Goal: Task Accomplishment & Management: Manage account settings

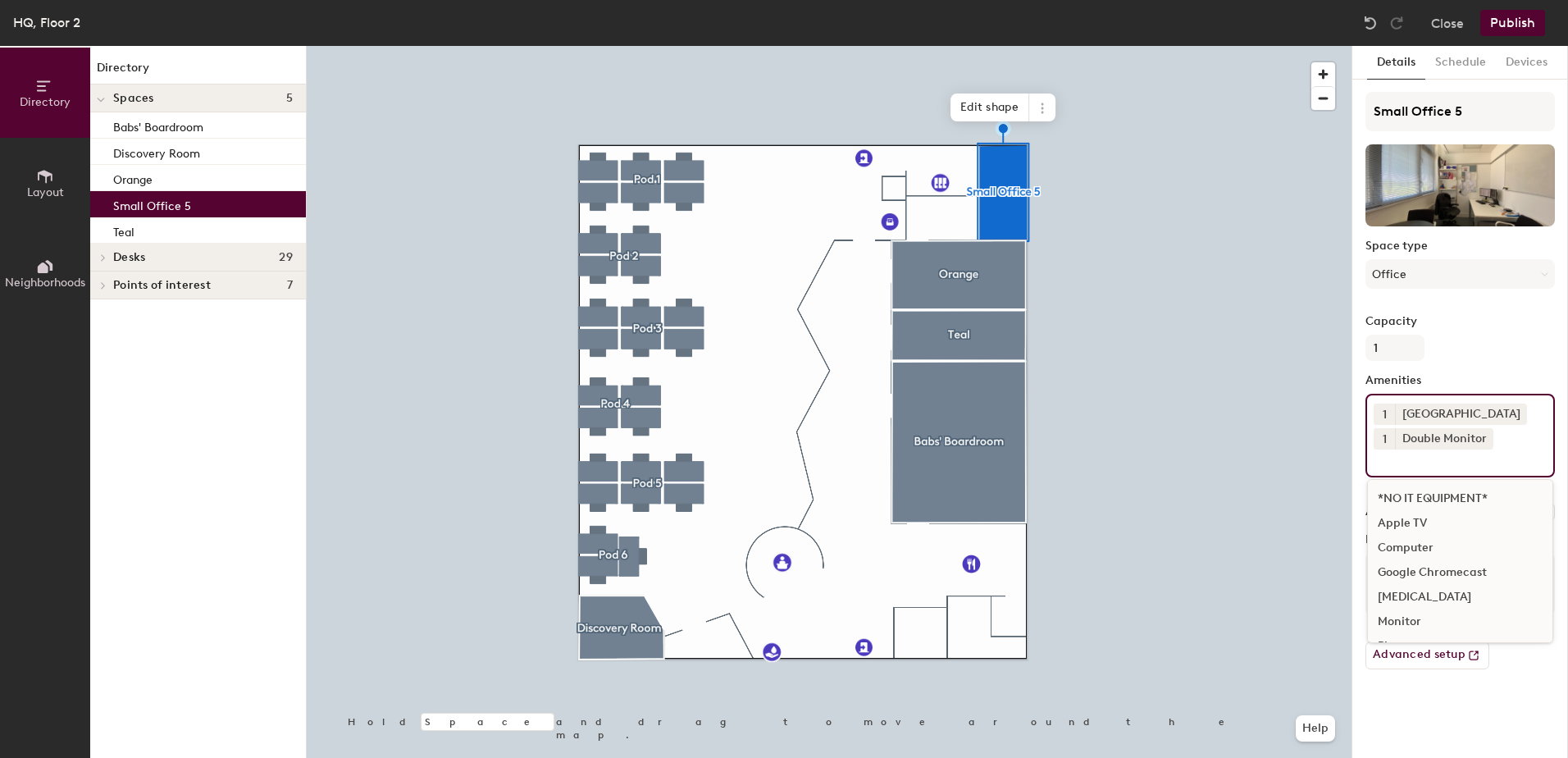
click at [1489, 465] on input at bounding box center [1447, 460] width 148 height 20
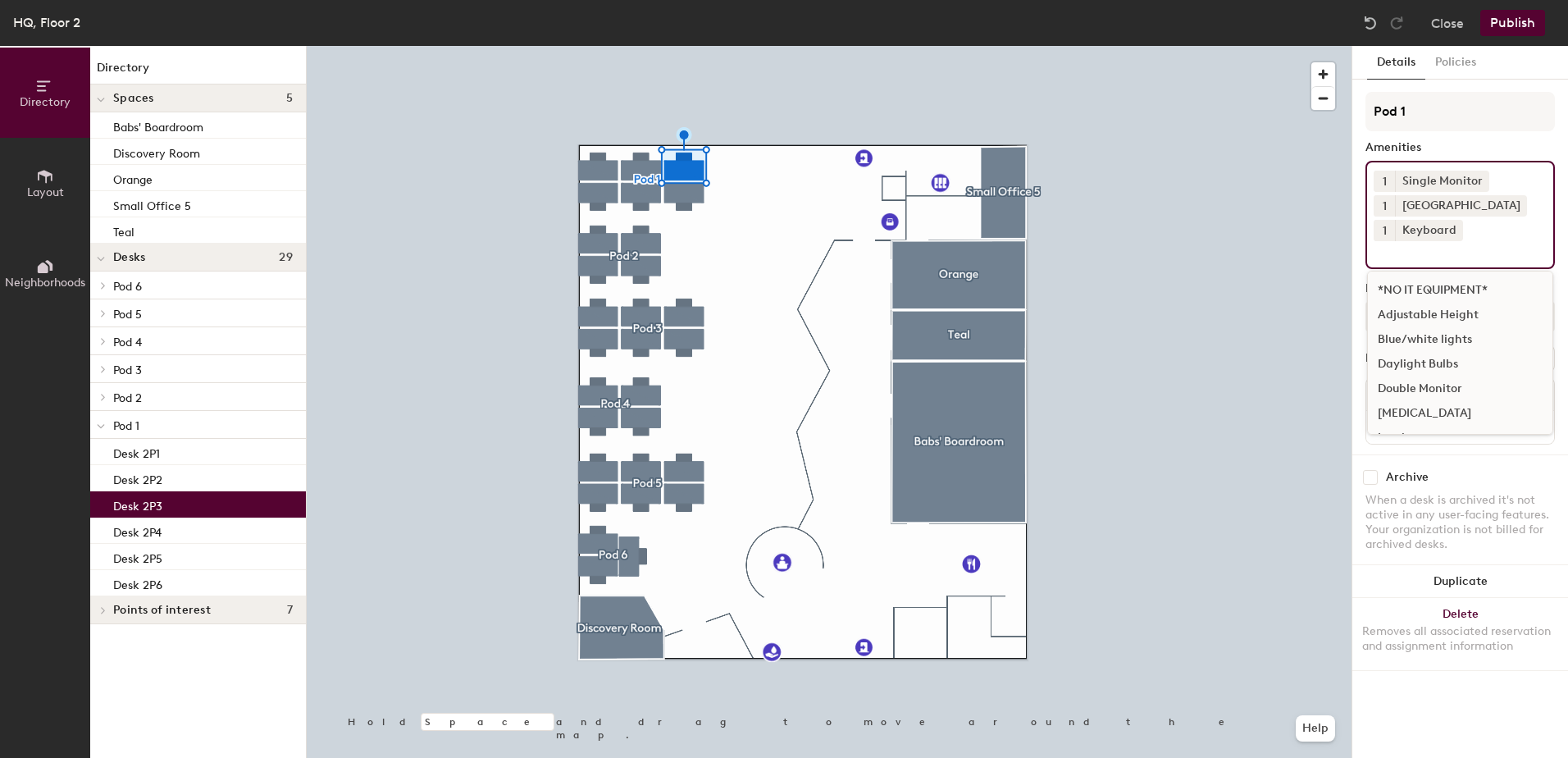
click at [1452, 253] on input at bounding box center [1447, 251] width 148 height 20
type input "1 Laptop Stand"
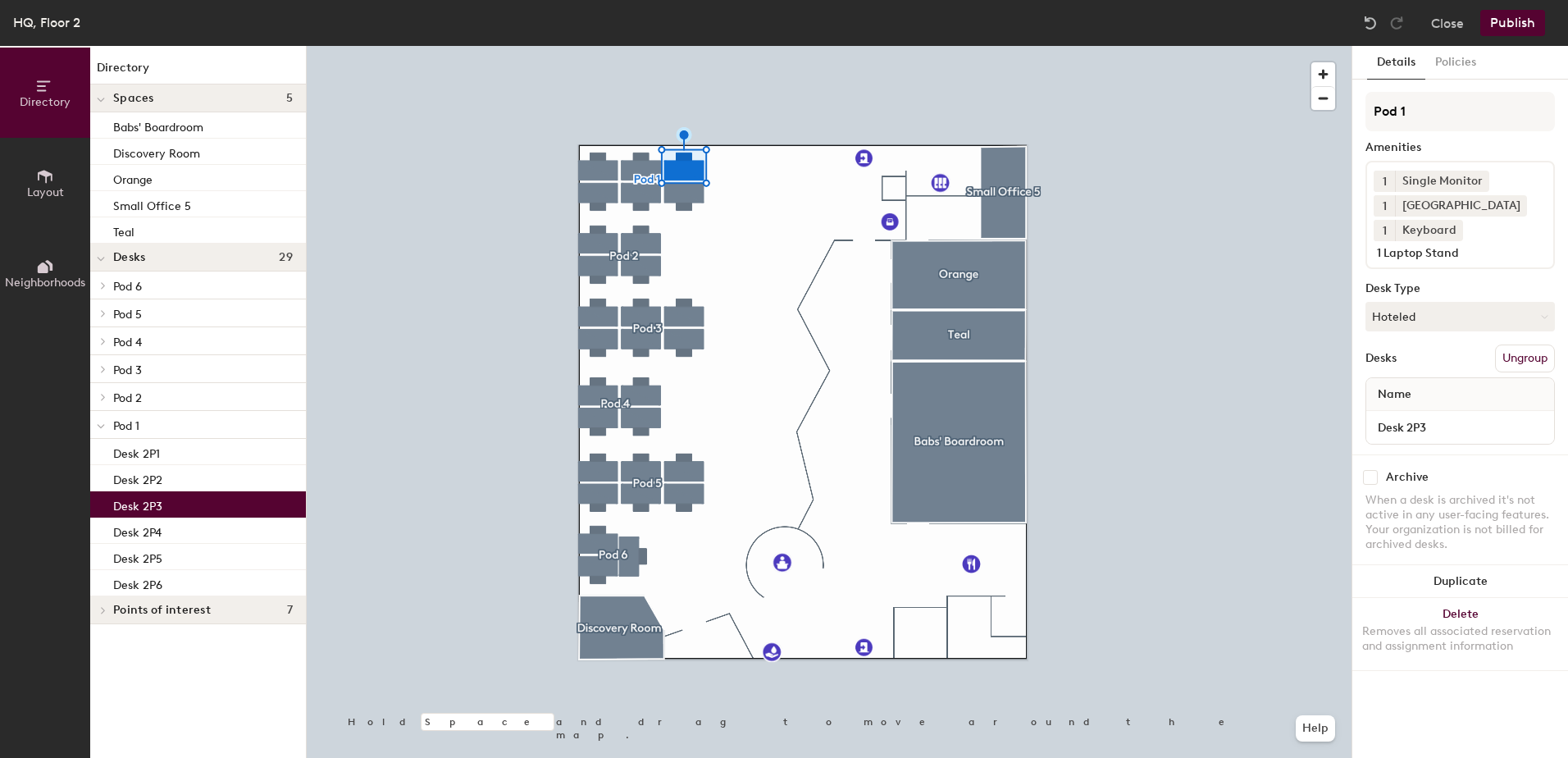
click at [1507, 474] on div "Archive" at bounding box center [1460, 478] width 189 height 15
click at [1490, 236] on div "1 Single Monitor 1 Docking Station 1 Keyboard 1 Laptop Stand" at bounding box center [1460, 214] width 189 height 109
click at [1470, 142] on div "Amenities" at bounding box center [1460, 148] width 189 height 13
click at [1498, 14] on button "Publish" at bounding box center [1512, 23] width 65 height 26
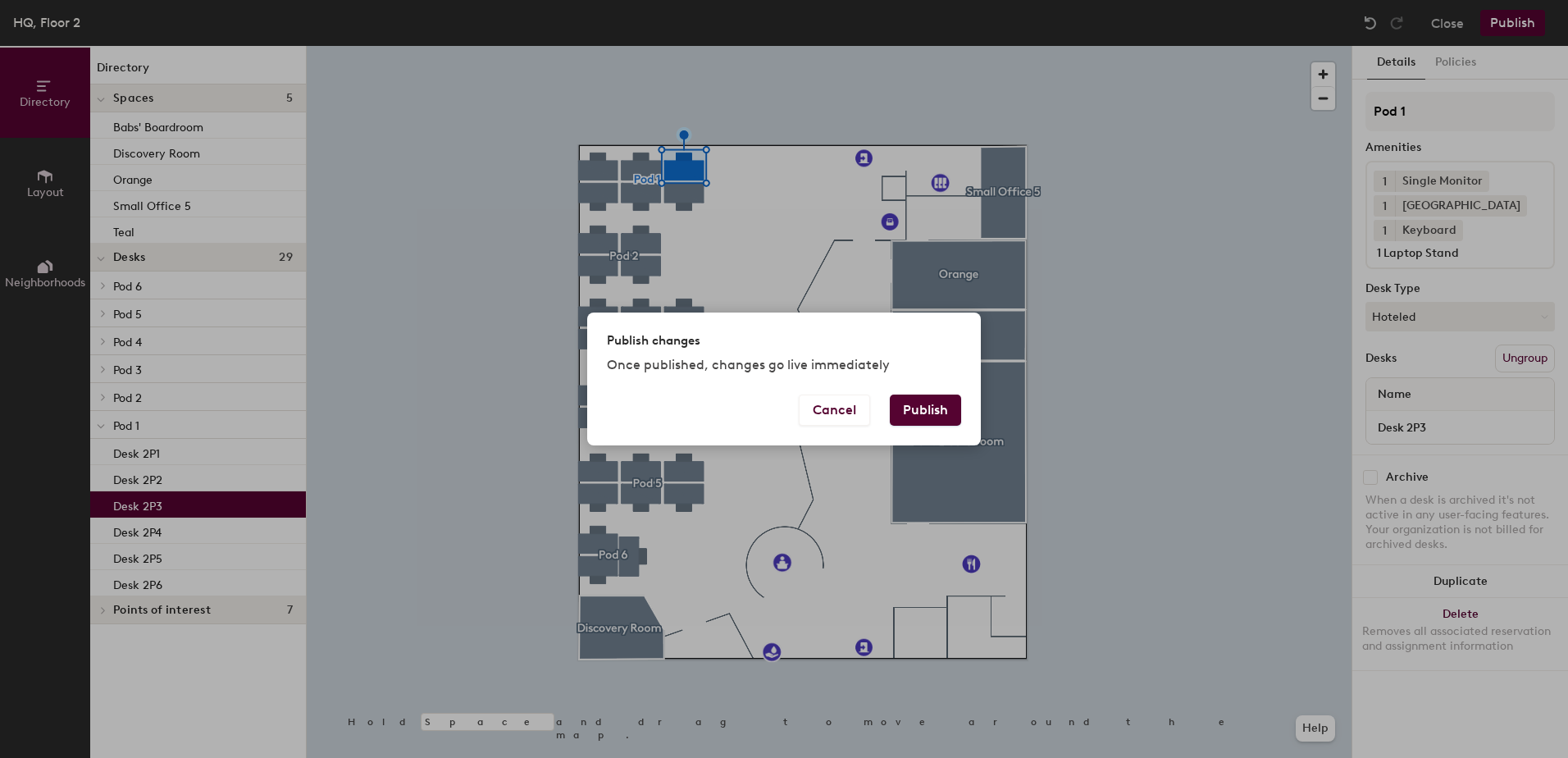
click at [910, 413] on button "Publish" at bounding box center [926, 410] width 72 height 31
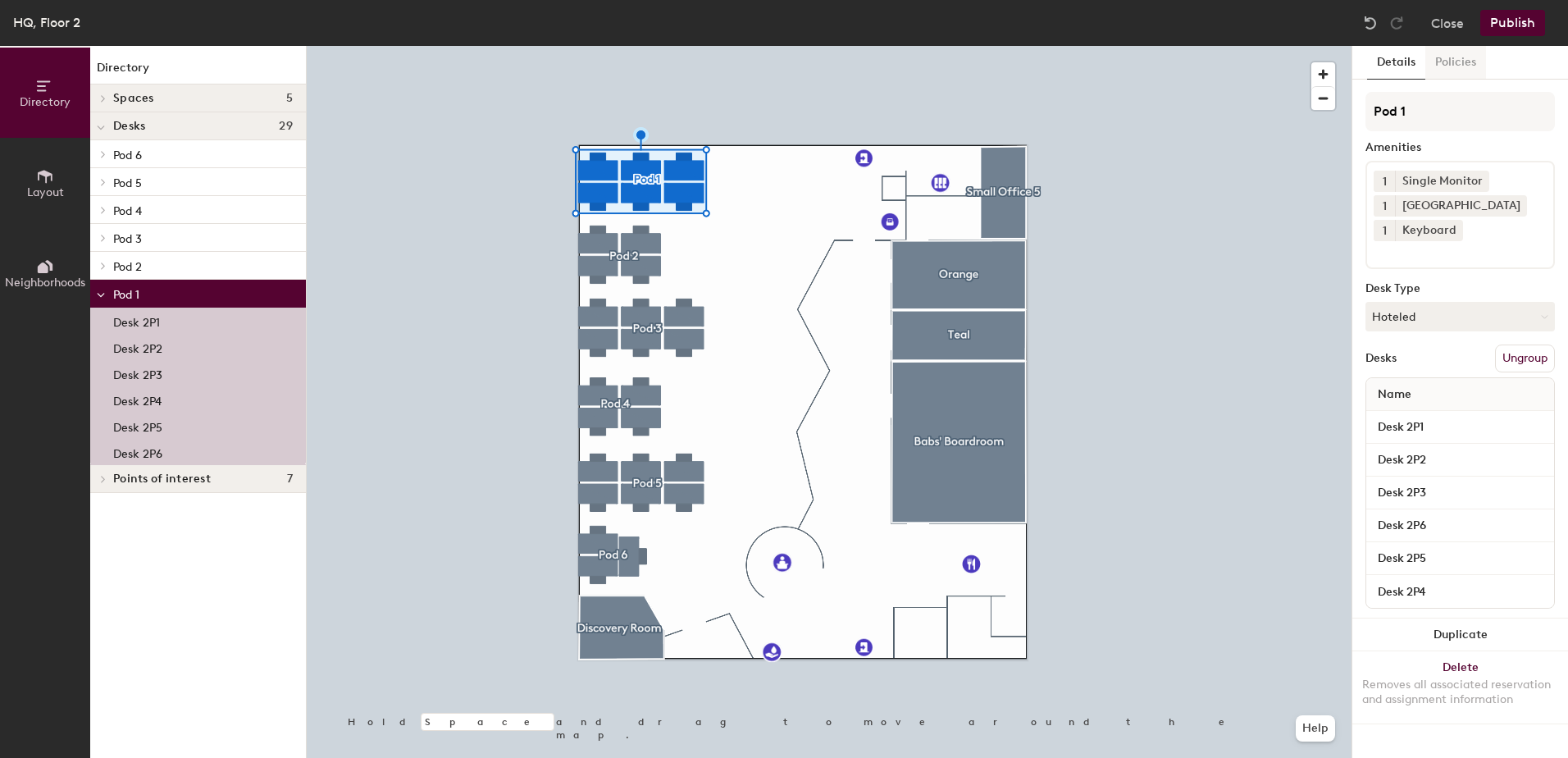
click at [1451, 59] on button "Policies" at bounding box center [1455, 63] width 61 height 34
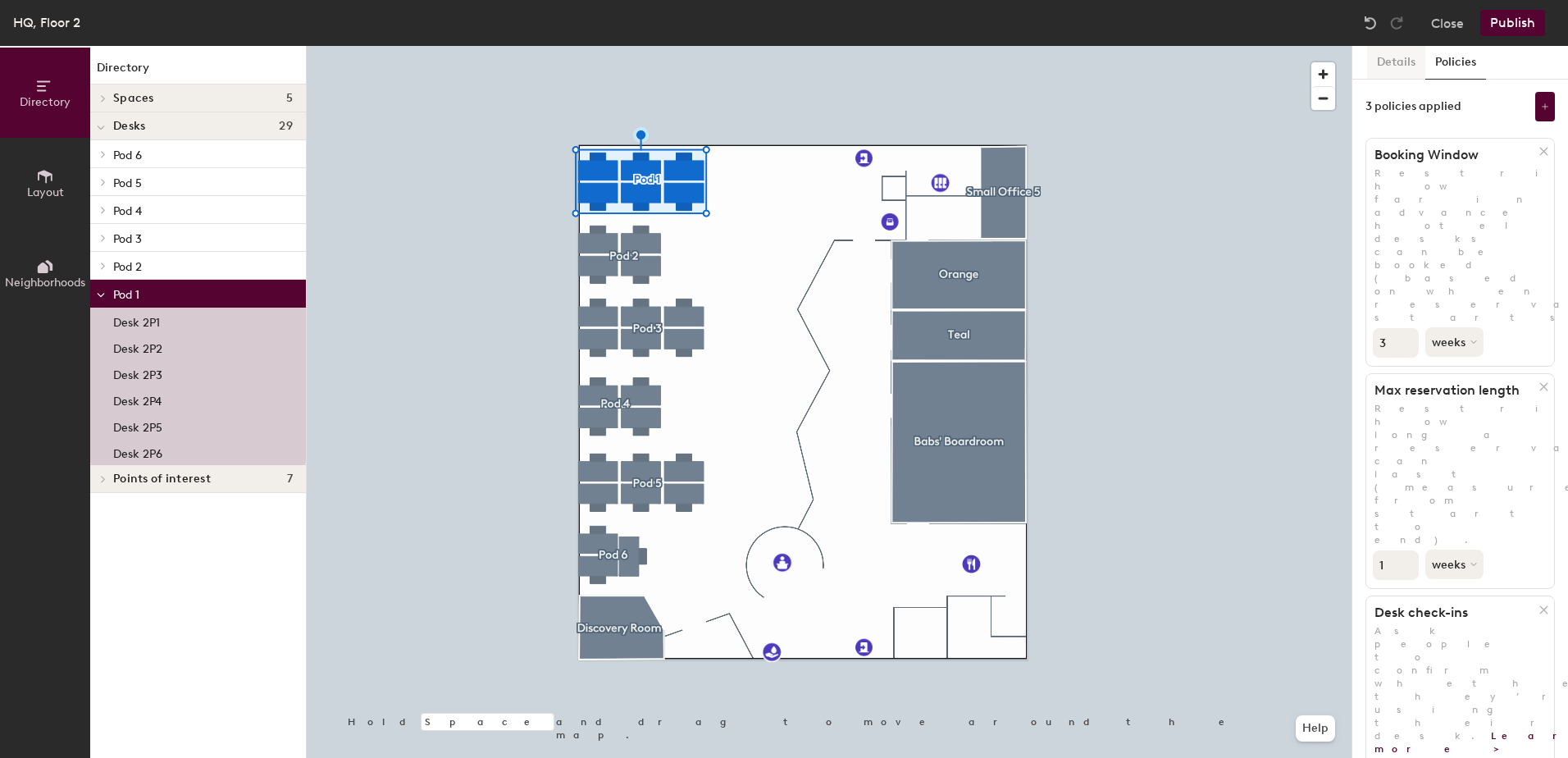
click at [1403, 63] on button "Details" at bounding box center [1397, 63] width 58 height 34
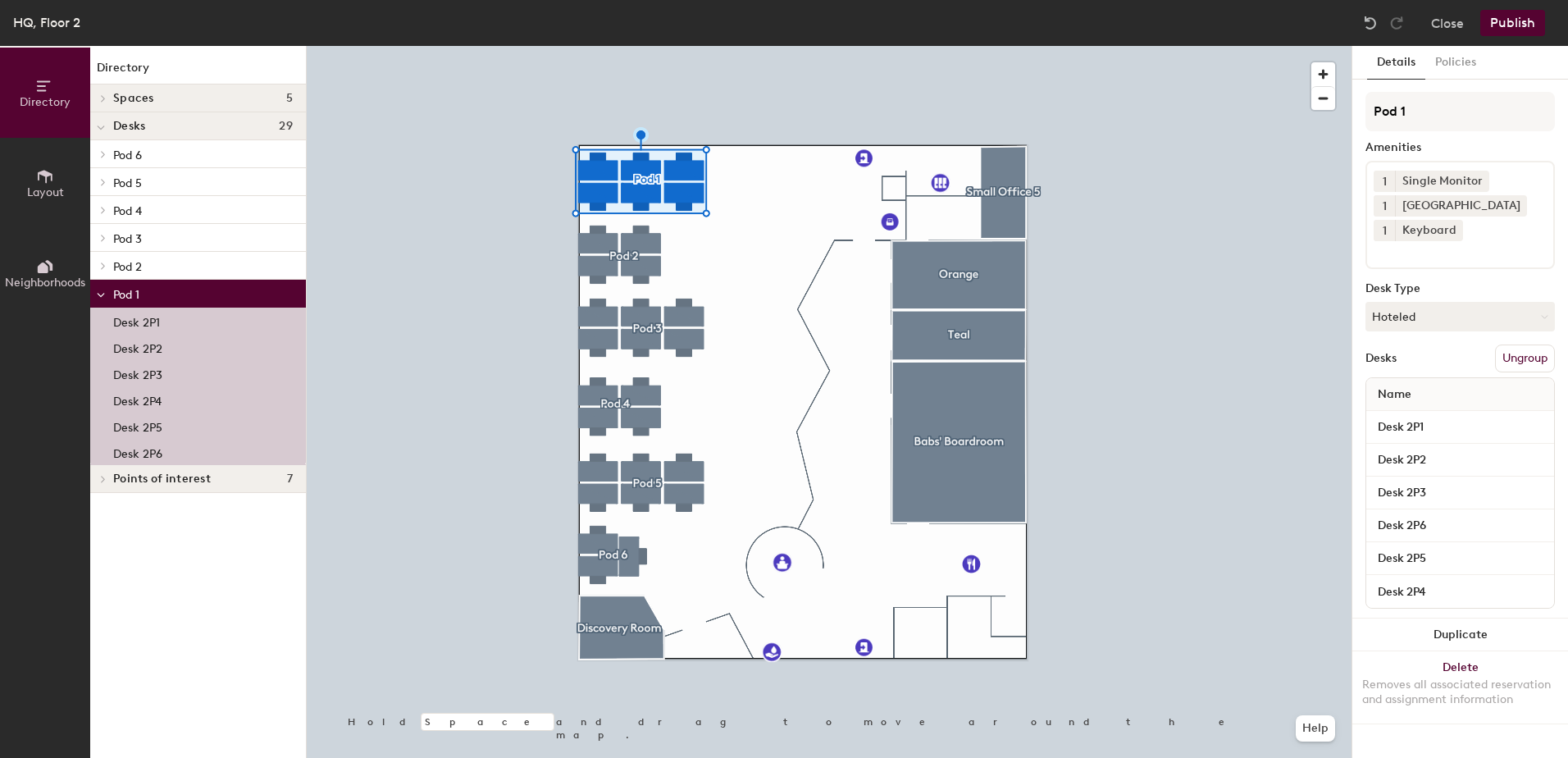
click at [1403, 63] on button "Details" at bounding box center [1397, 63] width 58 height 34
click at [1450, 27] on button "Close" at bounding box center [1447, 23] width 33 height 26
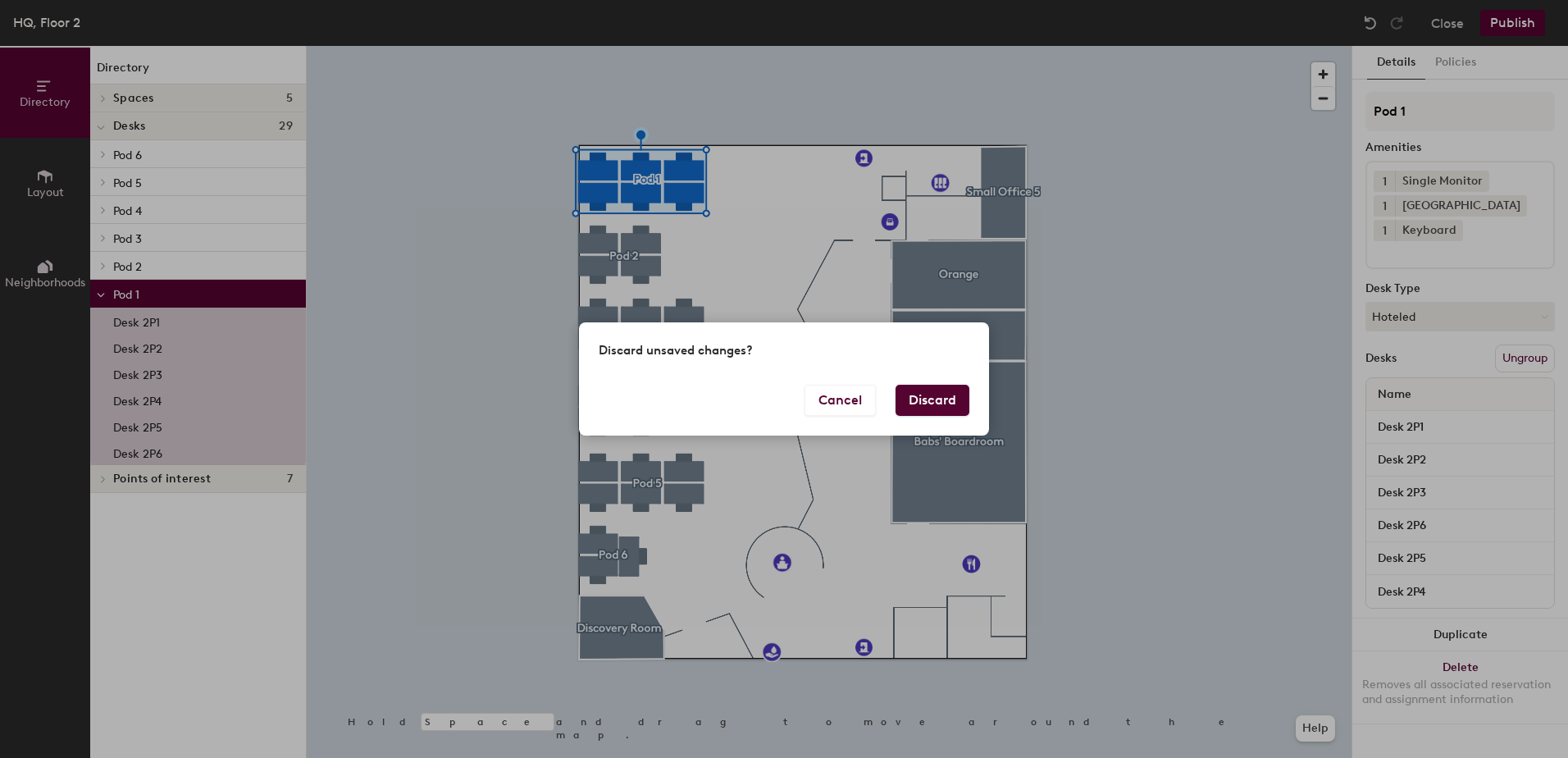
click at [946, 398] on button "Discard" at bounding box center [933, 400] width 74 height 31
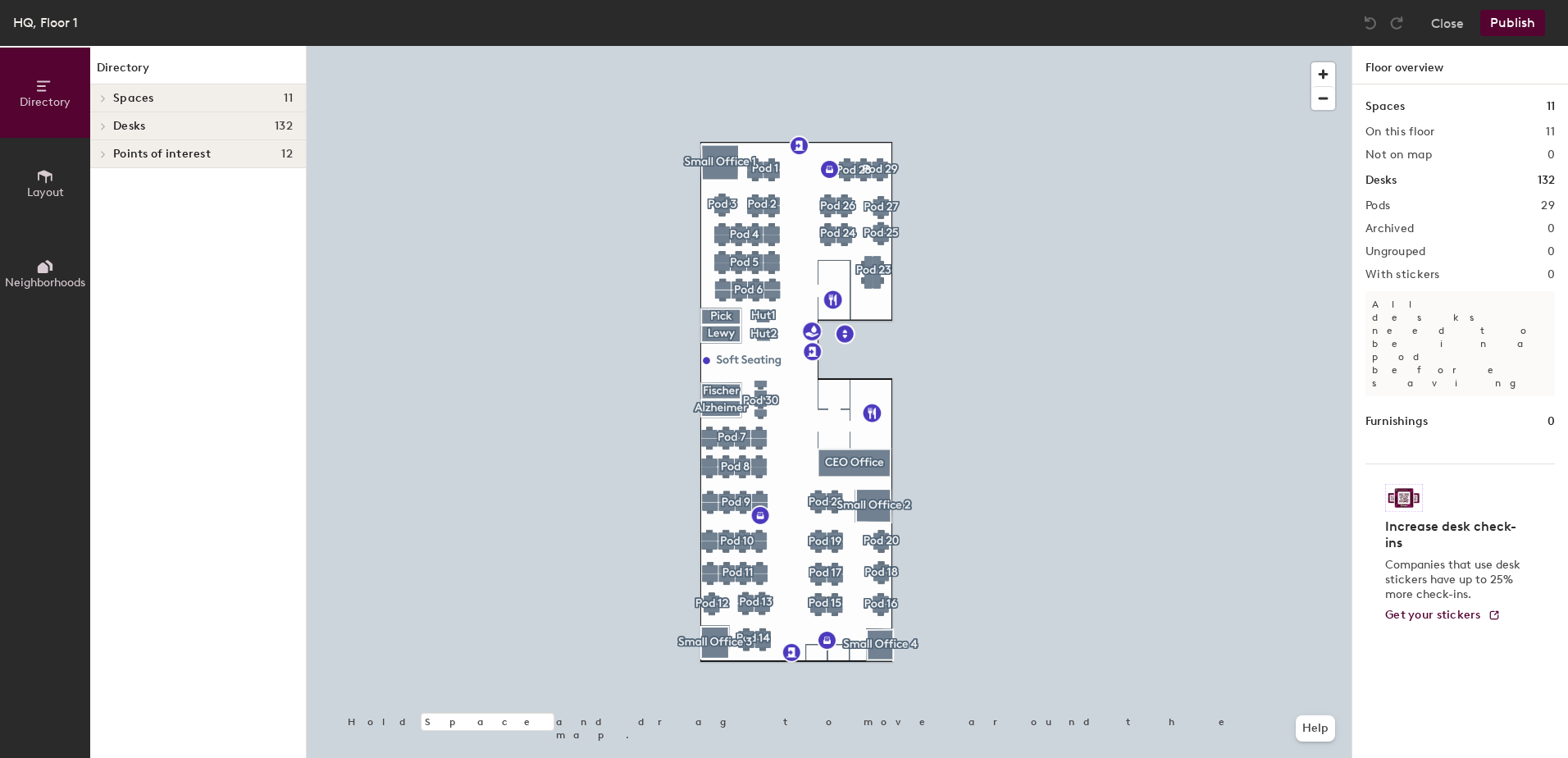
click at [196, 99] on h4 "Spaces 11" at bounding box center [203, 98] width 179 height 13
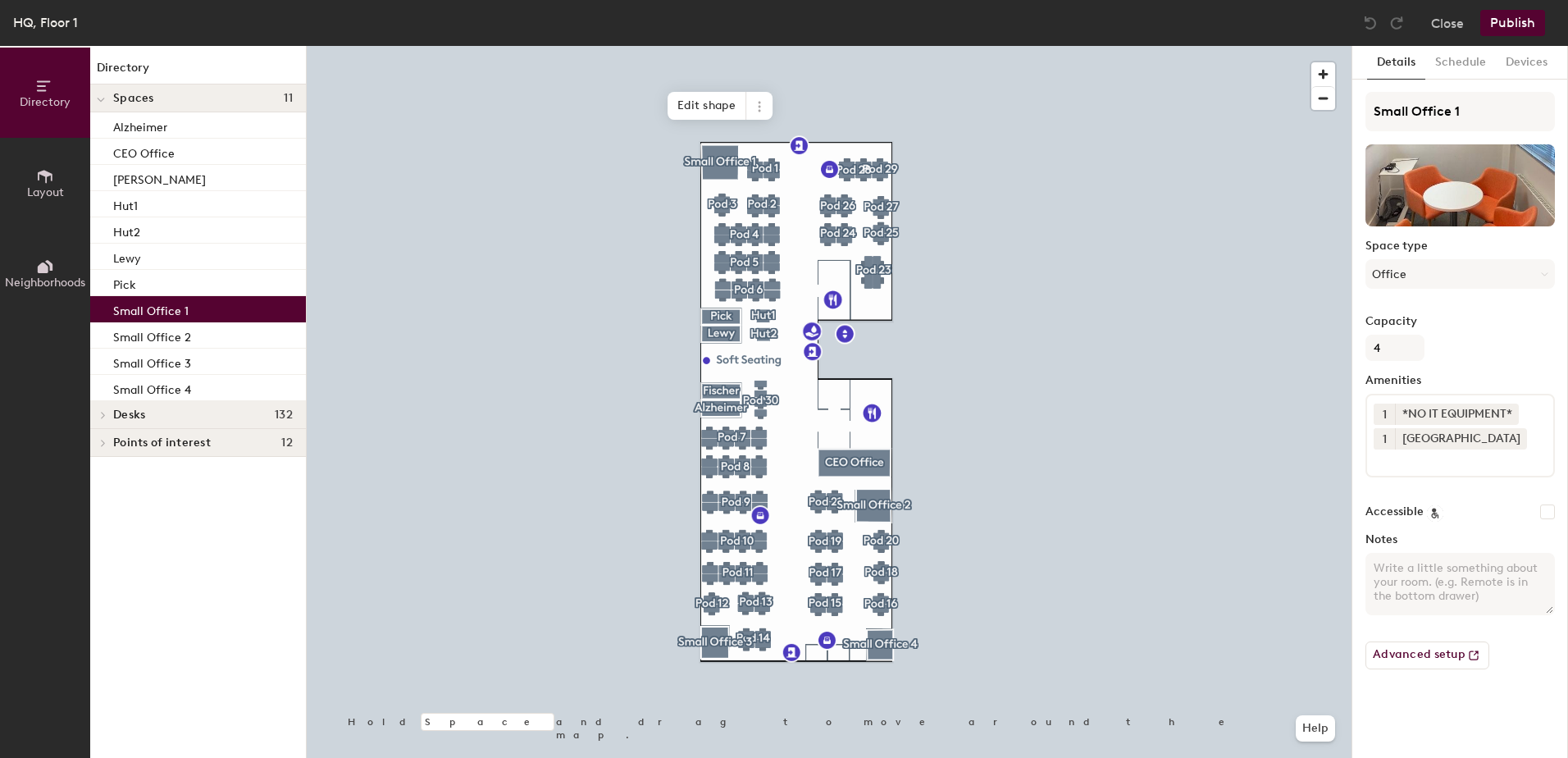
click at [187, 310] on div "Small Office 1" at bounding box center [198, 309] width 215 height 26
click at [1526, 440] on div "1 *NO IT EQUIPMENT* 1 Docking Station" at bounding box center [1460, 436] width 189 height 84
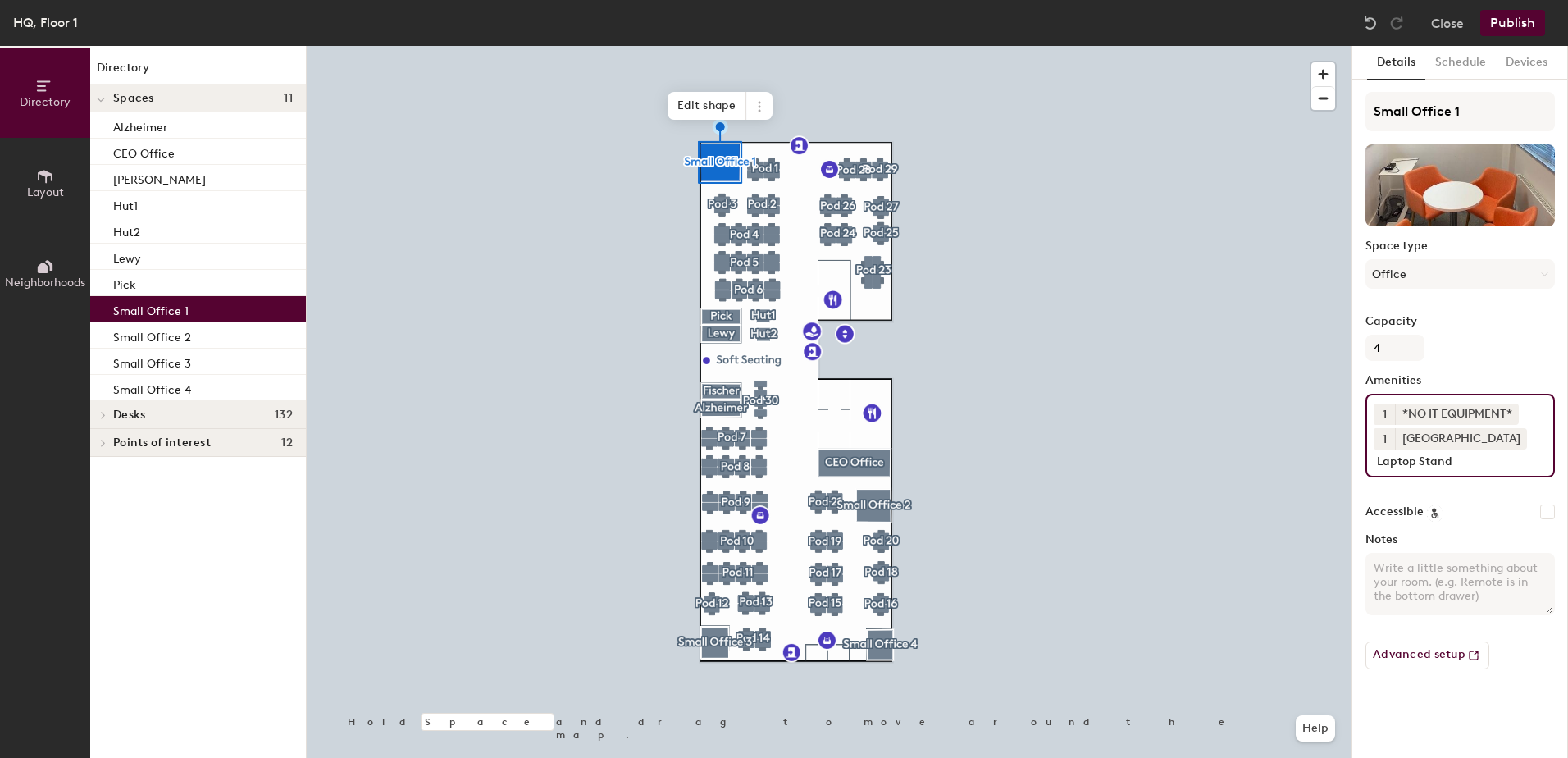
type input "Laptop Stand"
click at [1510, 519] on div "Accessible" at bounding box center [1460, 512] width 189 height 16
click at [1526, 22] on button "Publish" at bounding box center [1512, 23] width 65 height 26
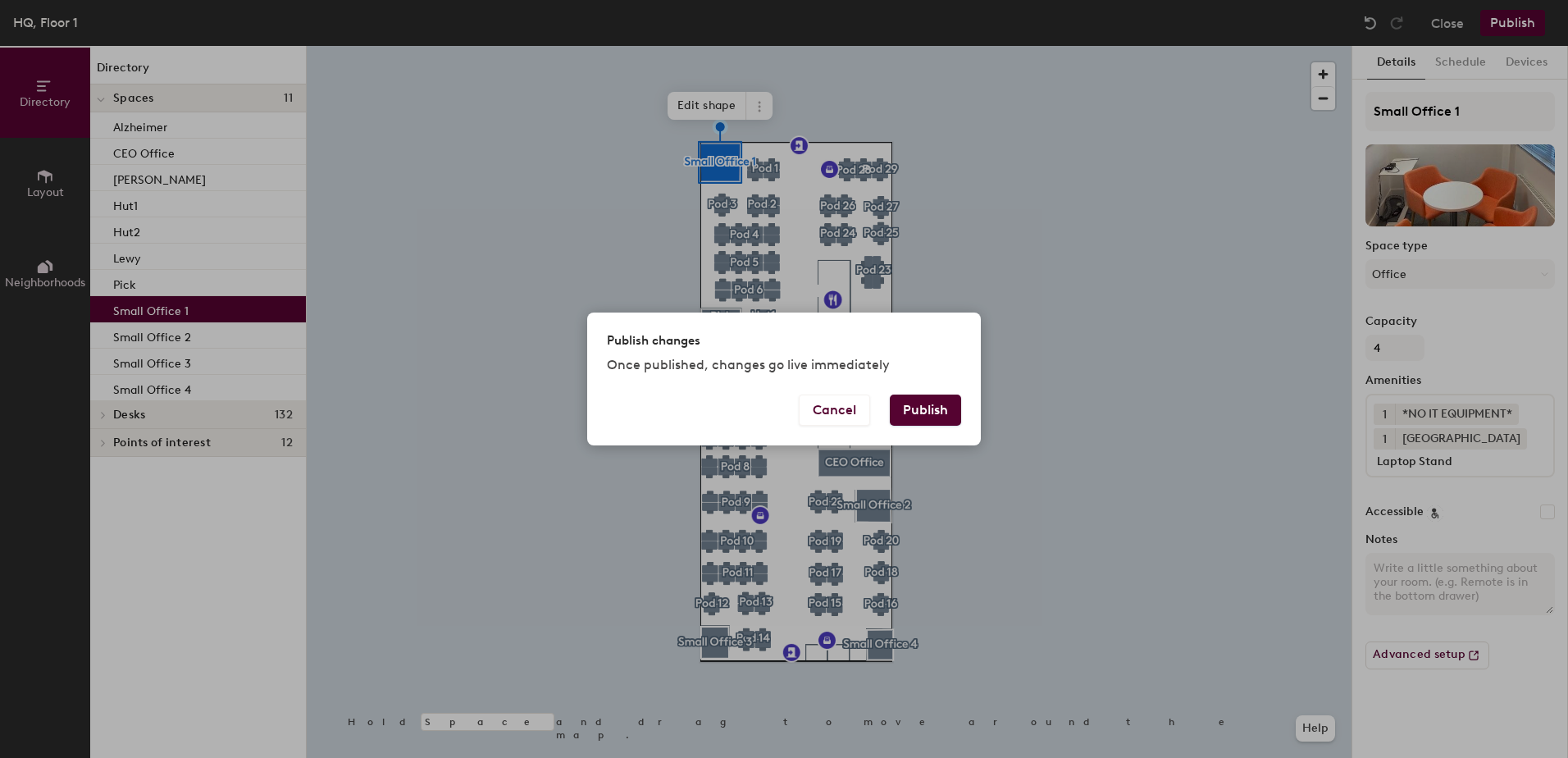
click at [929, 406] on button "Publish" at bounding box center [926, 410] width 72 height 31
